Goal: Task Accomplishment & Management: Use online tool/utility

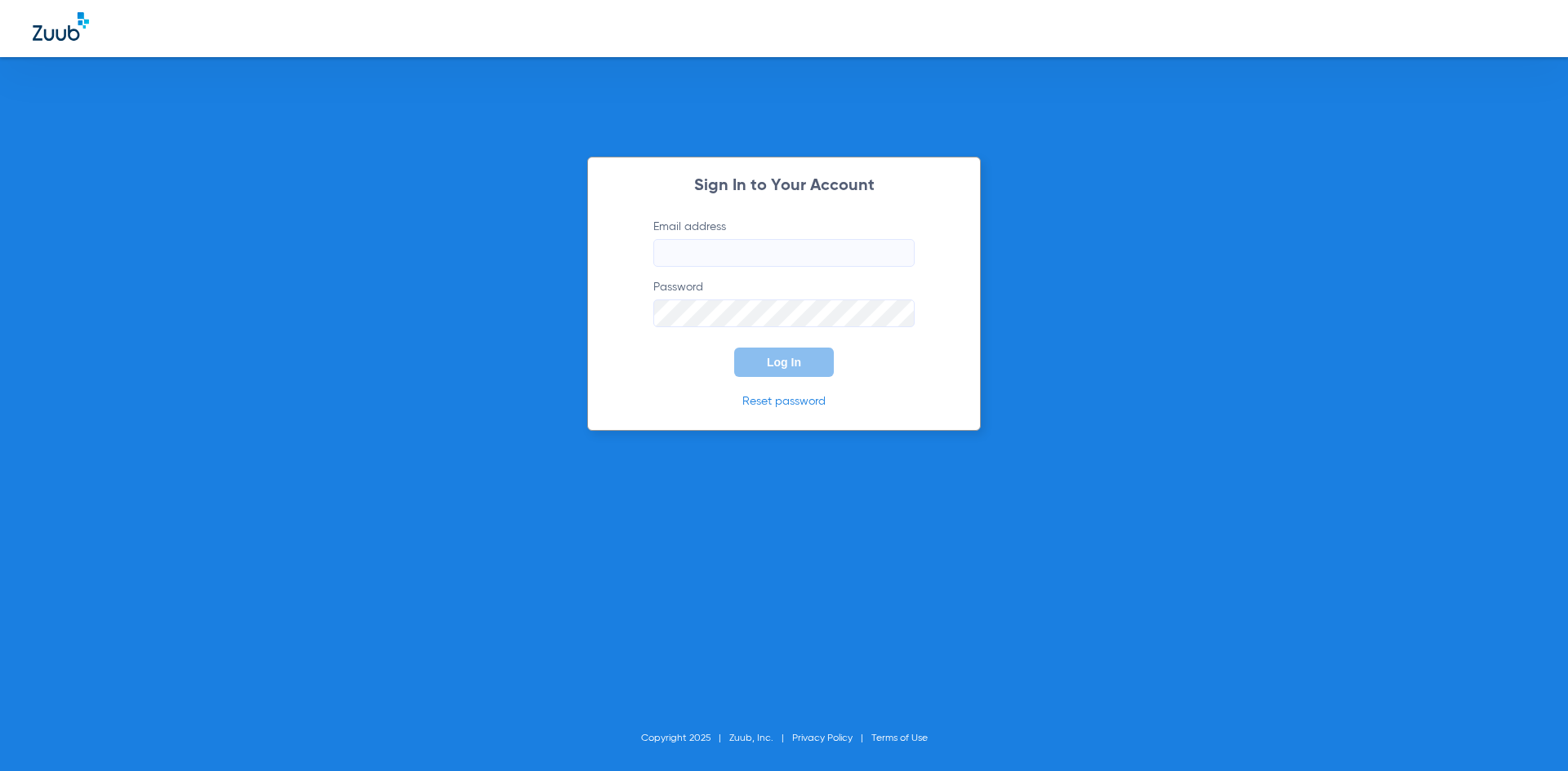
type input "[EMAIL_ADDRESS][DOMAIN_NAME]"
click at [759, 365] on button "Log In" at bounding box center [784, 363] width 99 height 29
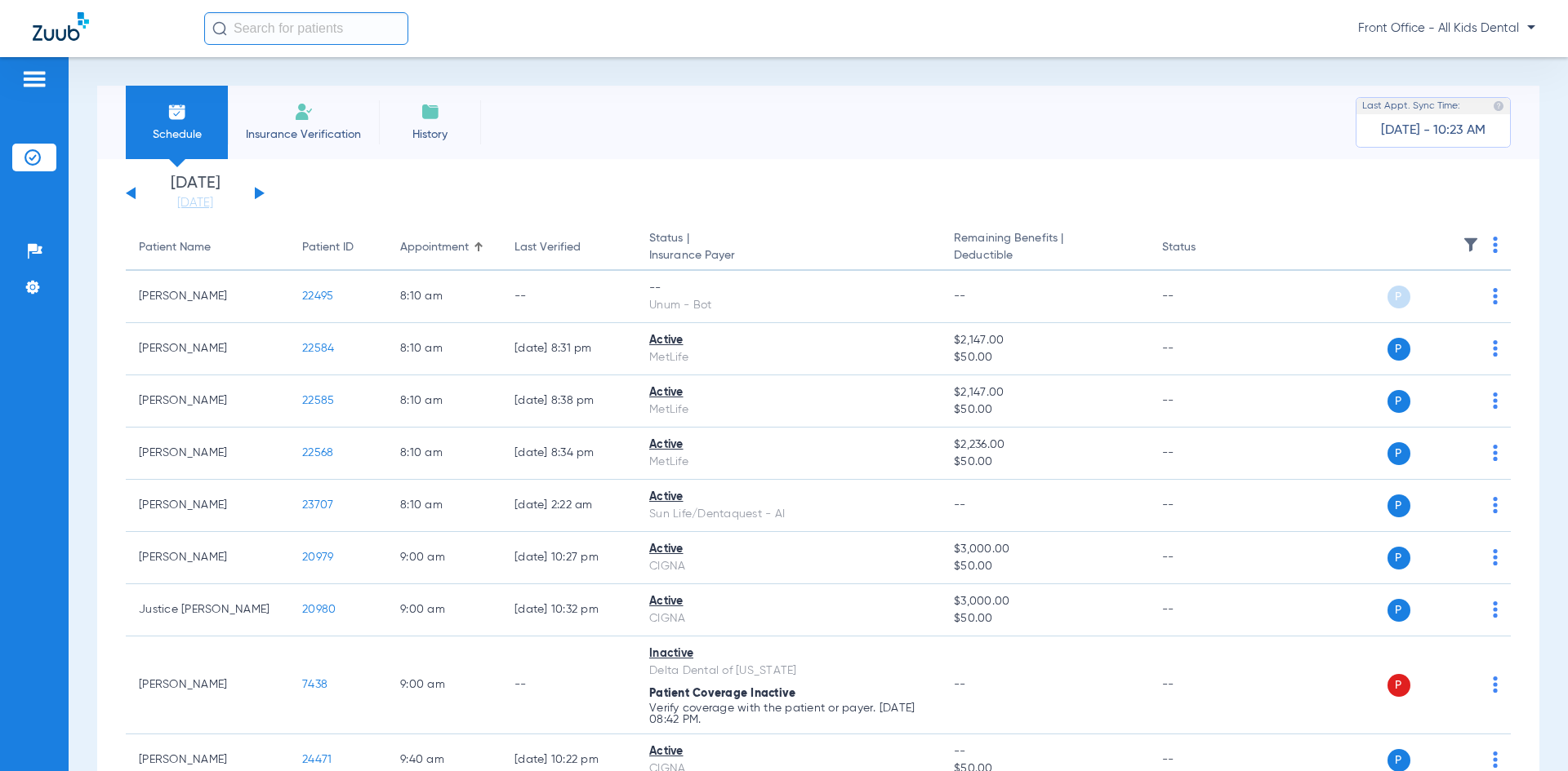
click at [259, 193] on button at bounding box center [260, 193] width 10 height 13
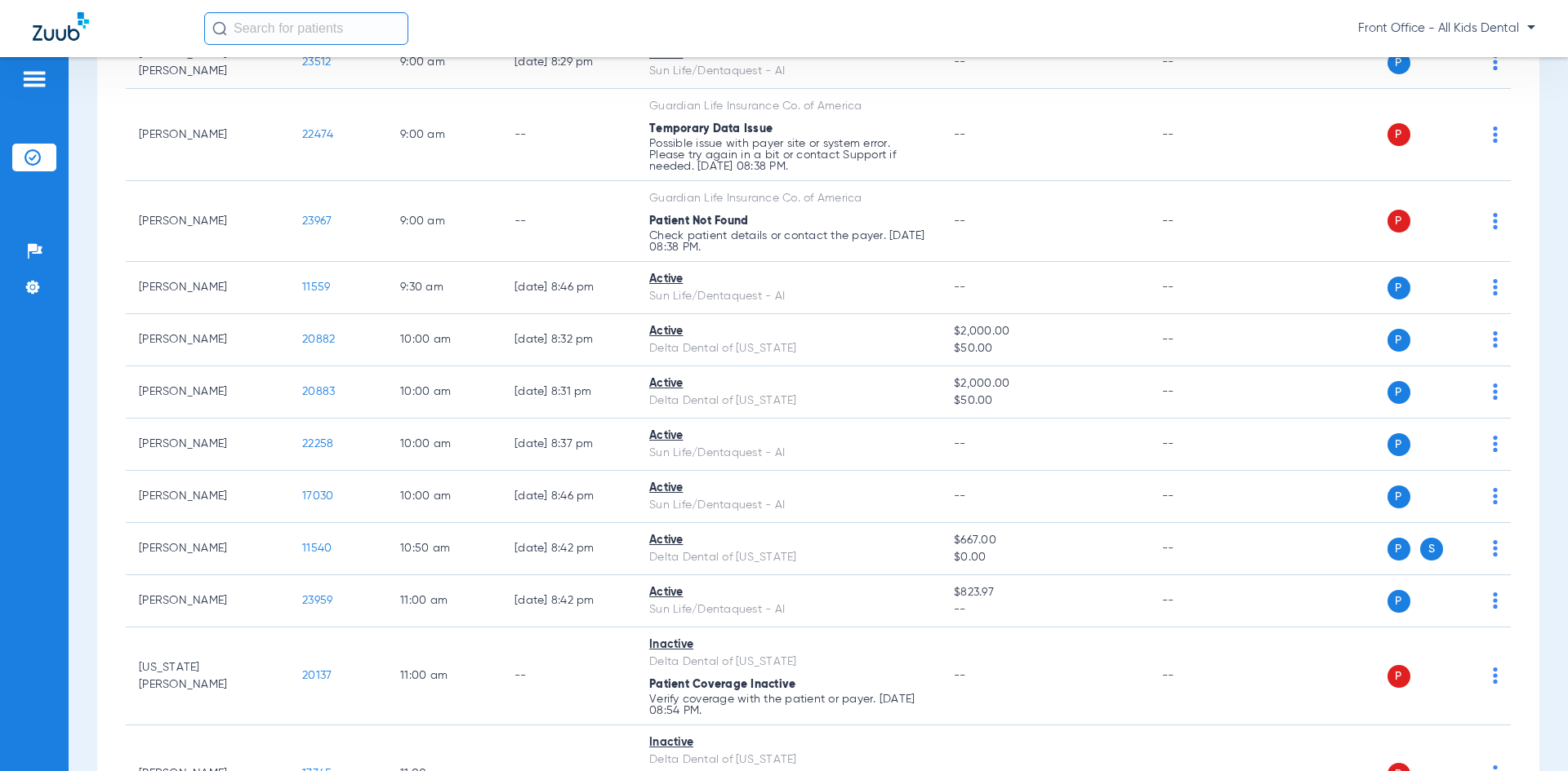
scroll to position [653, 0]
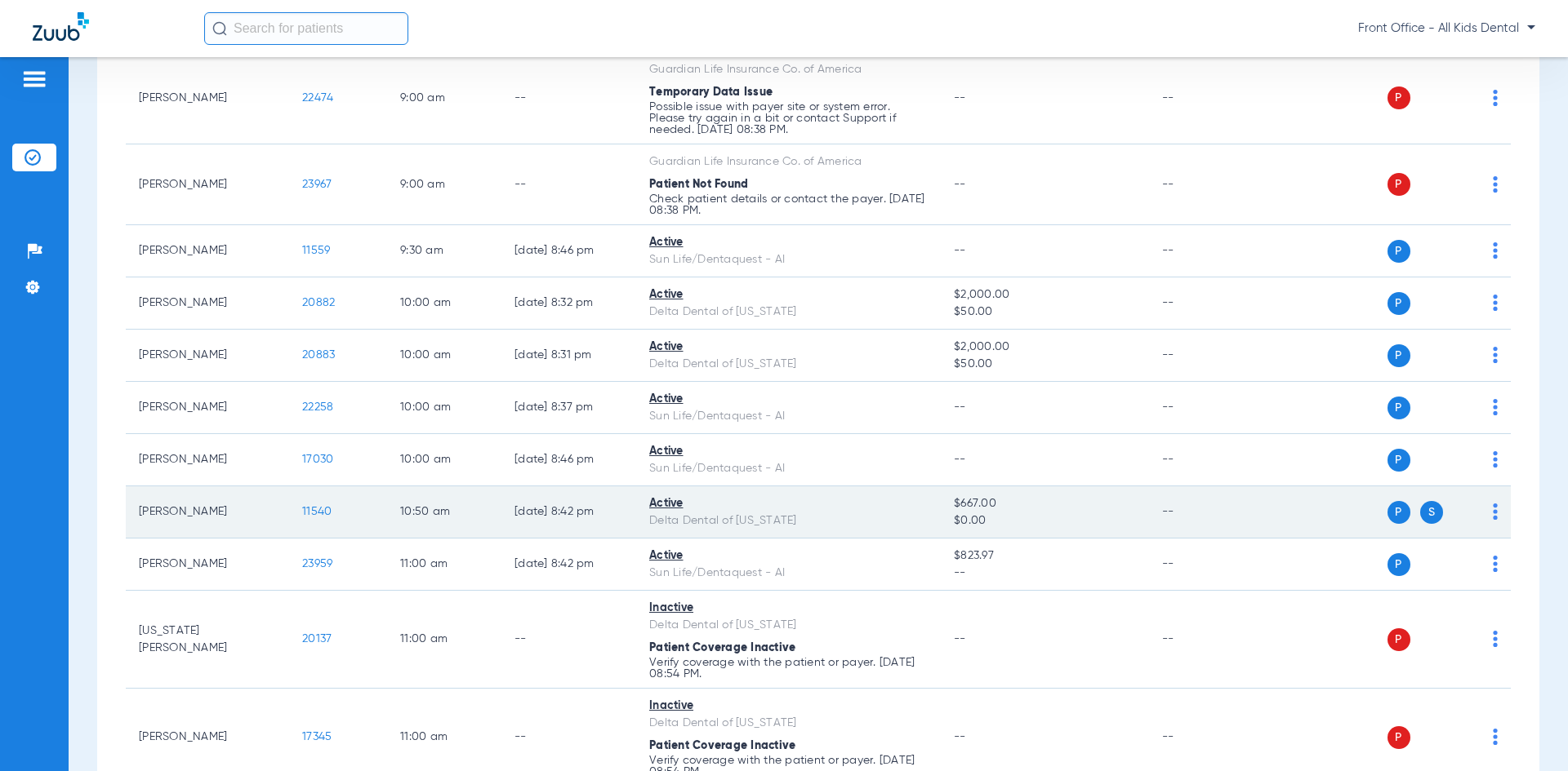
click at [445, 516] on td "10:50 AM" at bounding box center [445, 512] width 115 height 53
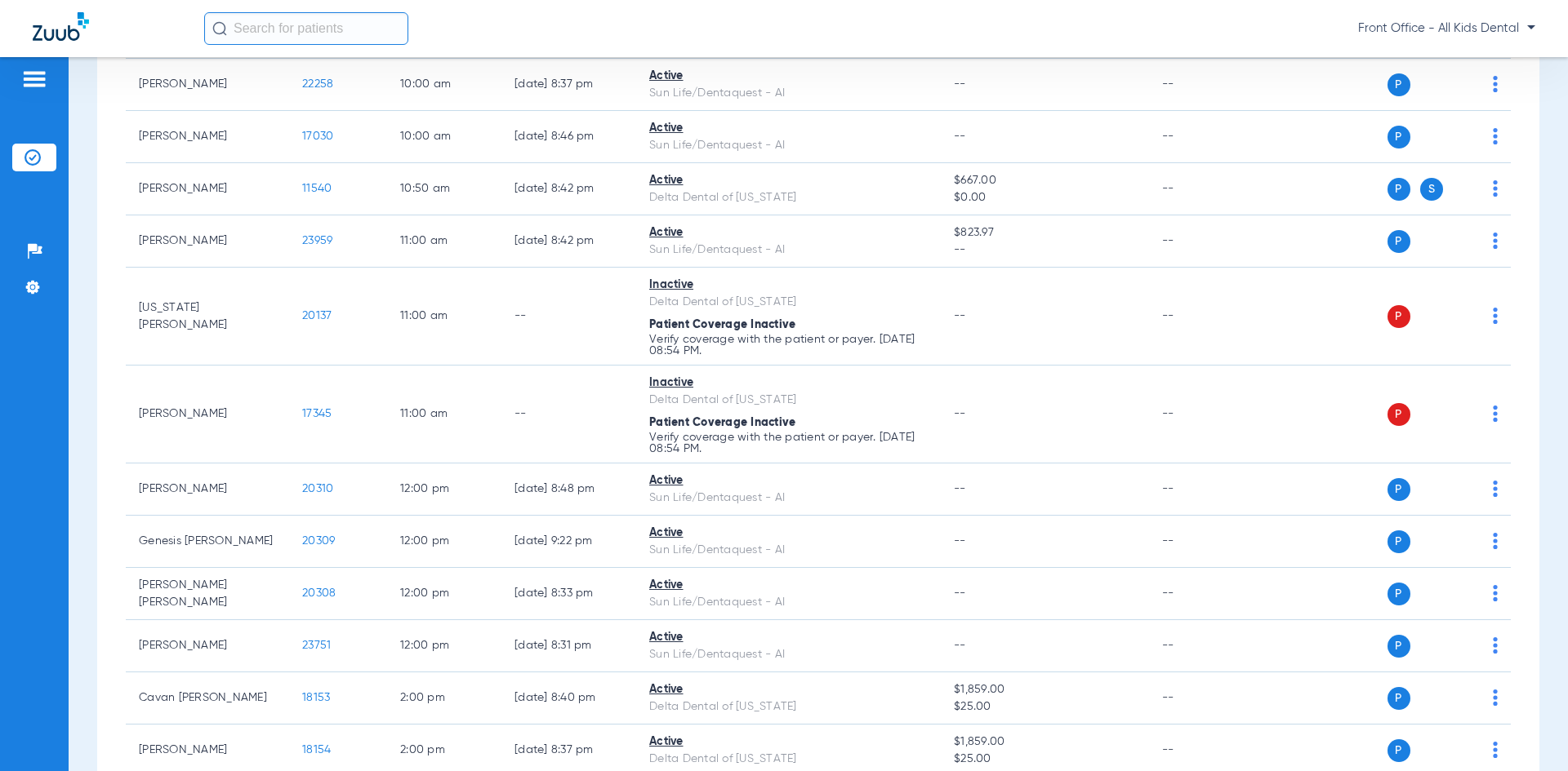
scroll to position [979, 0]
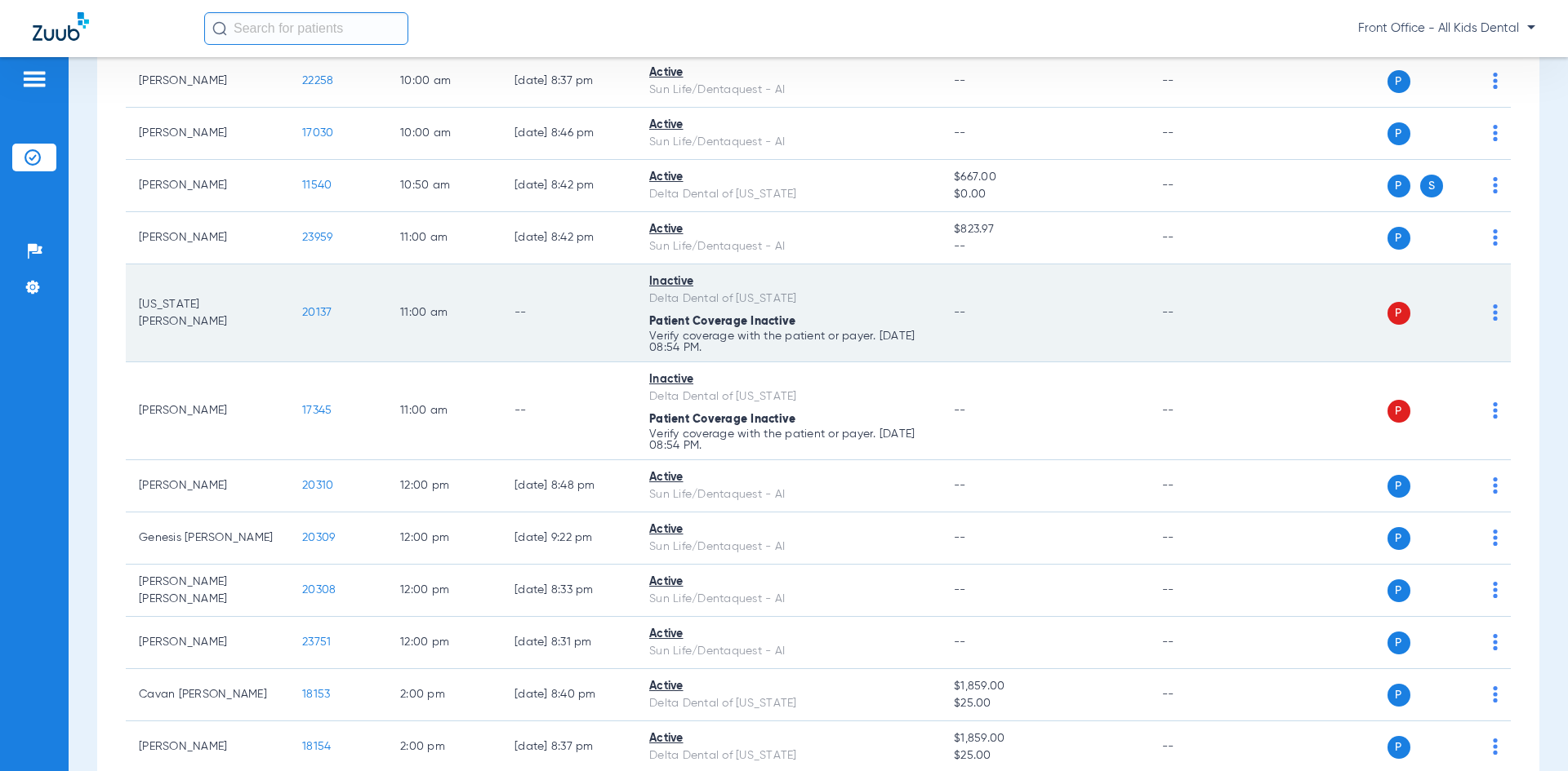
click at [405, 338] on td "11:00 AM" at bounding box center [445, 313] width 115 height 98
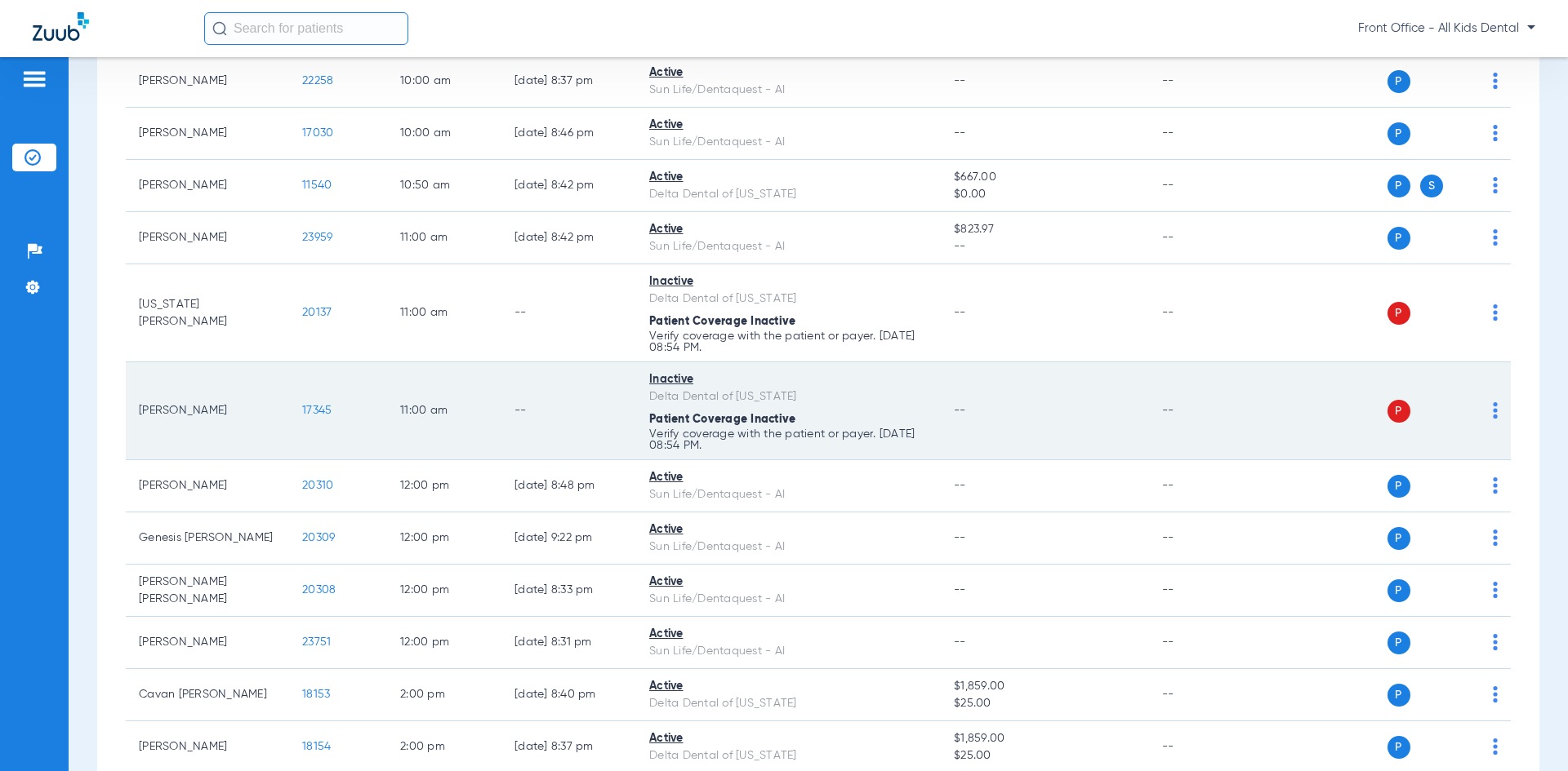
click at [400, 424] on td "11:00 AM" at bounding box center [445, 411] width 115 height 98
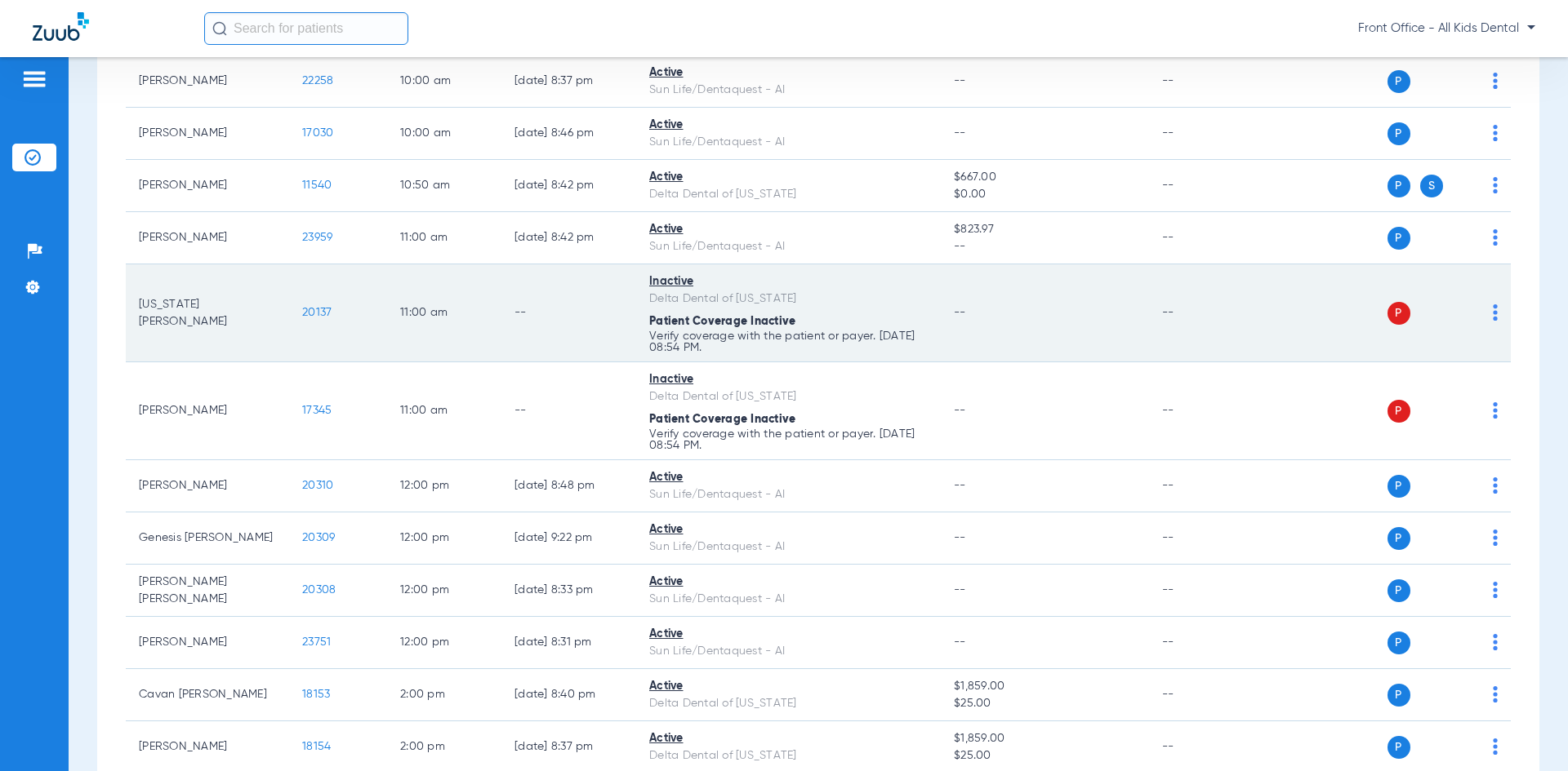
click at [494, 326] on td "11:00 AM" at bounding box center [445, 313] width 115 height 98
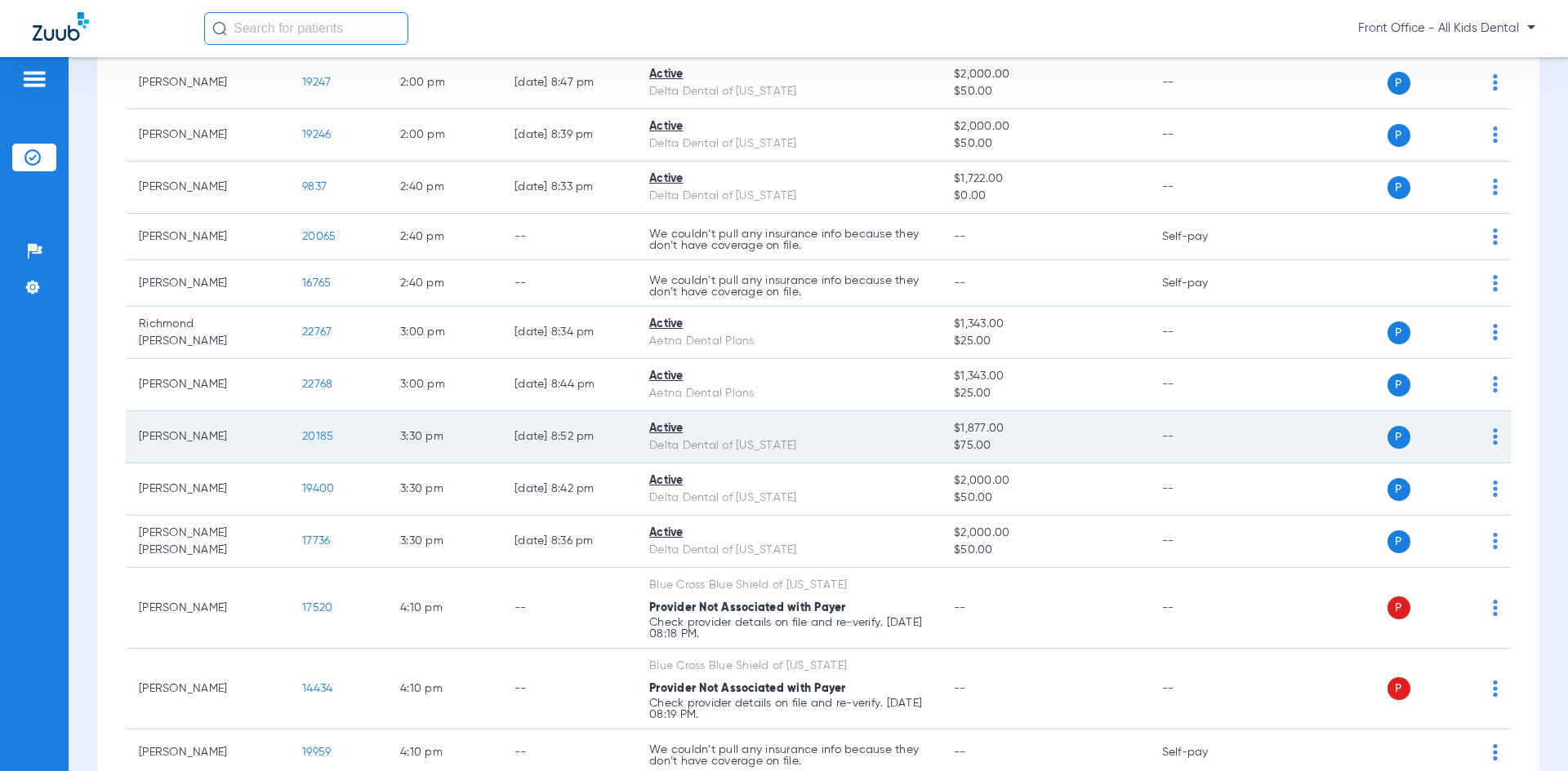
scroll to position [1661, 0]
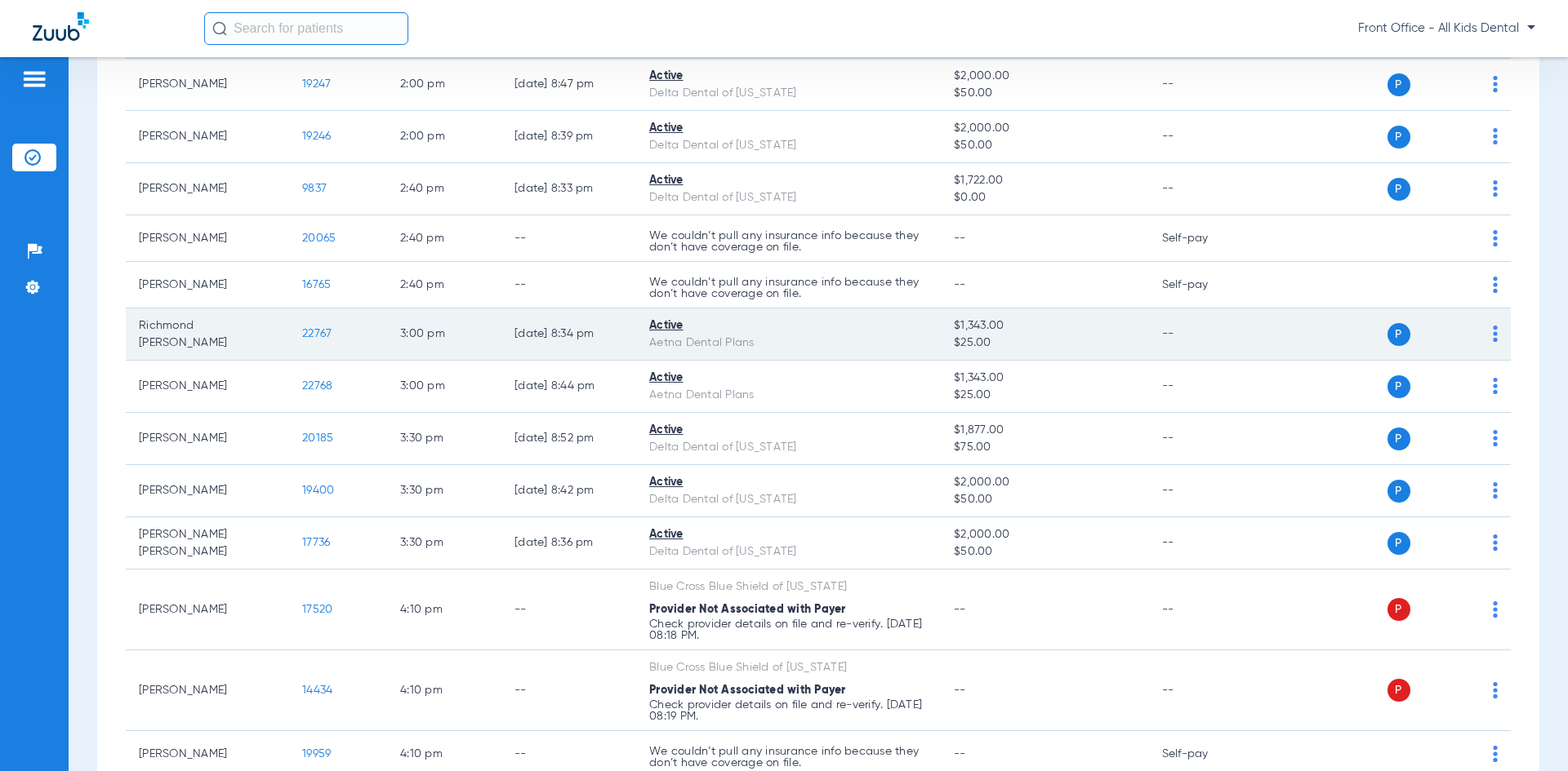
click at [678, 349] on div "Aetna Dental Plans" at bounding box center [788, 343] width 278 height 18
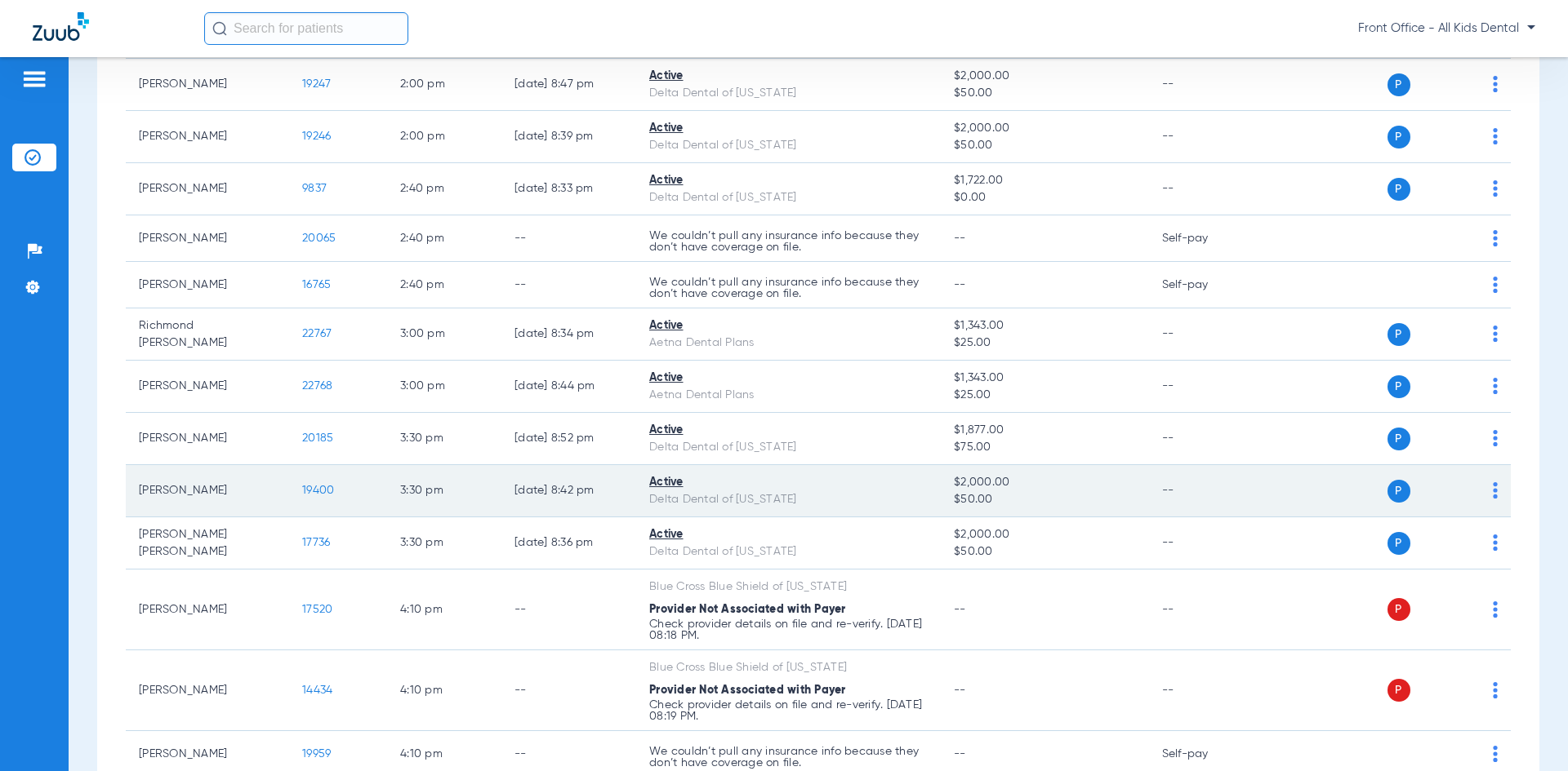
click at [534, 503] on td "[DATE] 8:42 PM" at bounding box center [568, 492] width 135 height 53
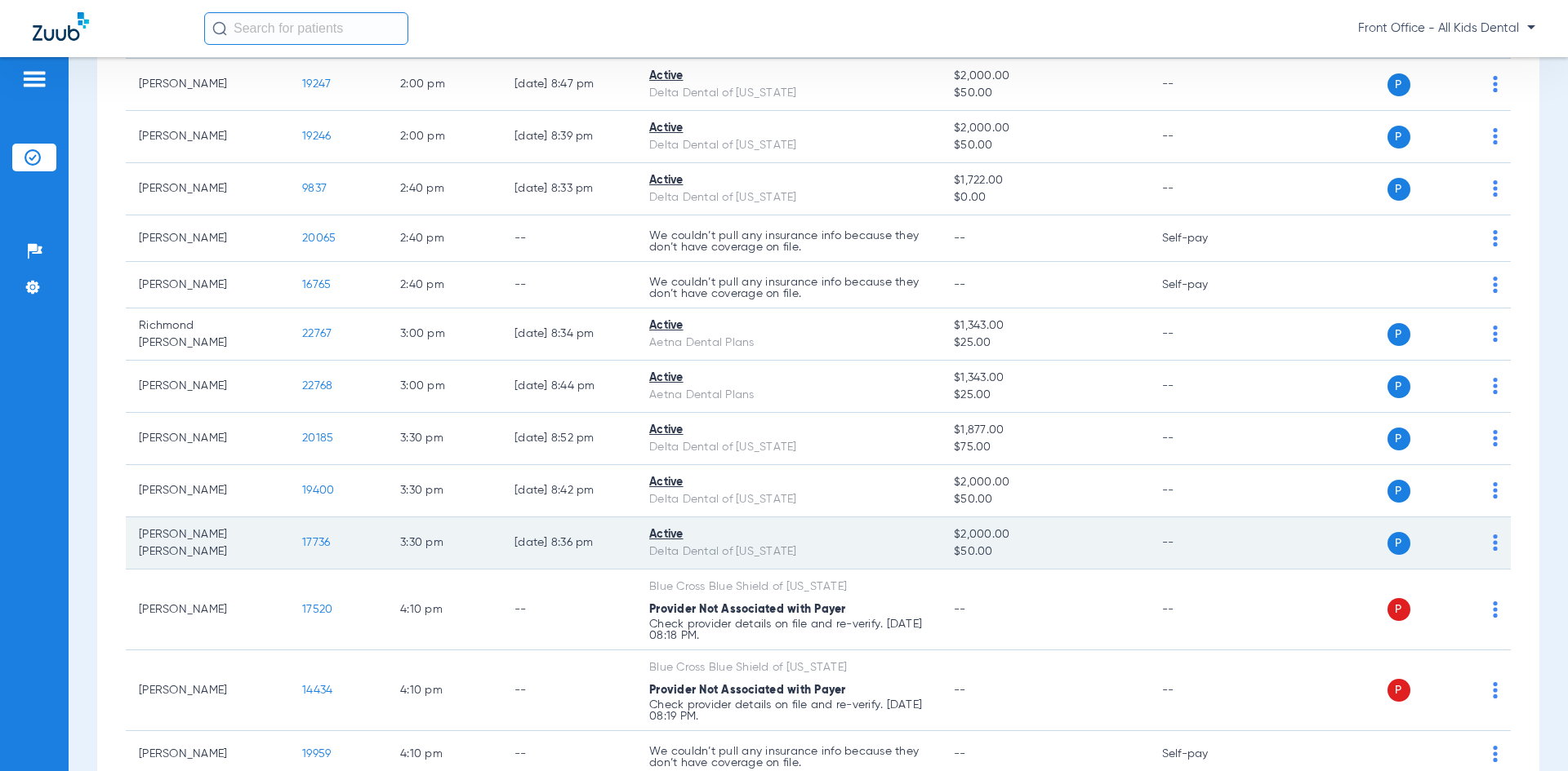
click at [562, 554] on td "[DATE] 8:36 PM" at bounding box center [568, 543] width 135 height 53
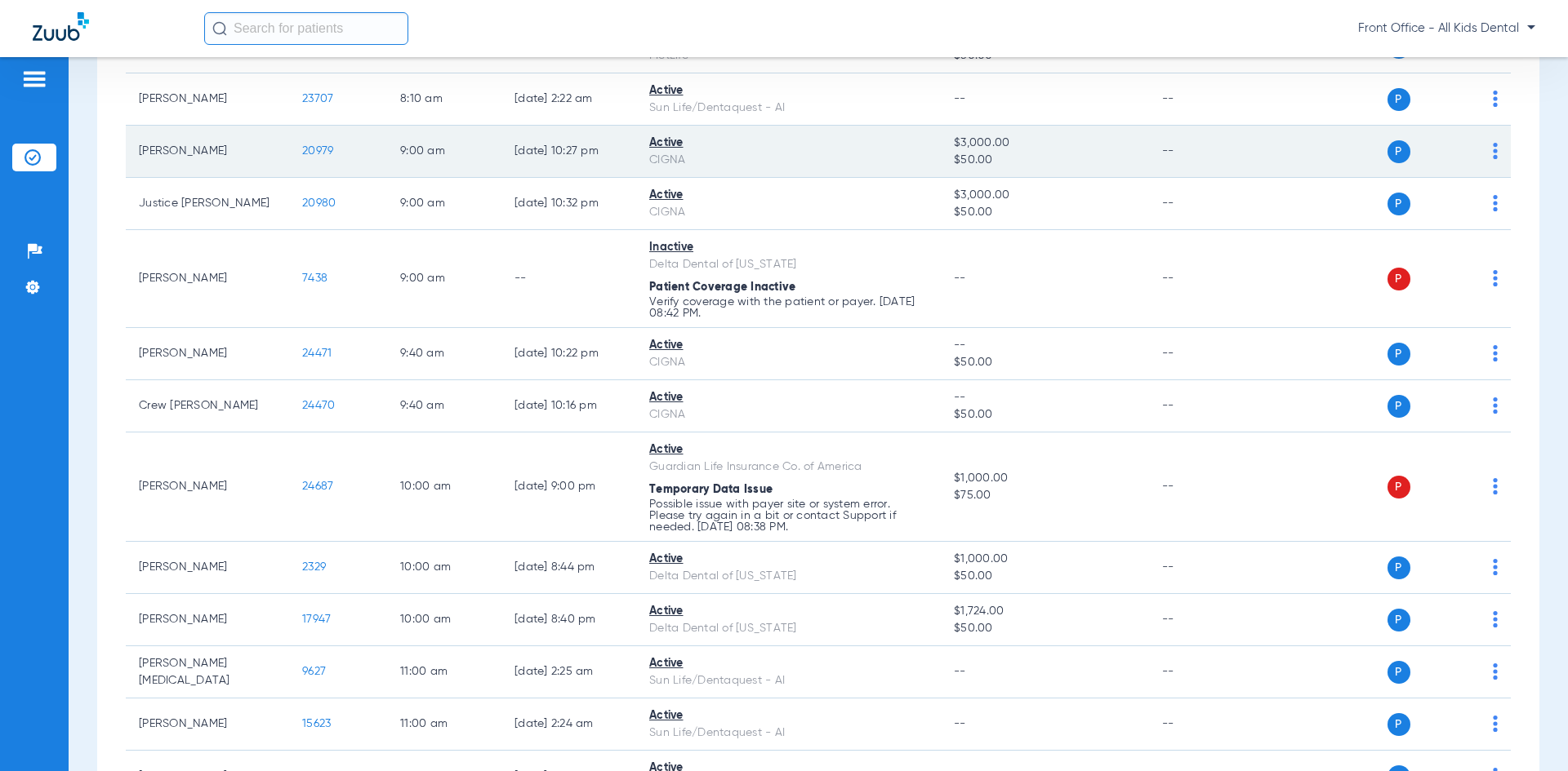
scroll to position [354, 0]
